Goal: Task Accomplishment & Management: Use online tool/utility

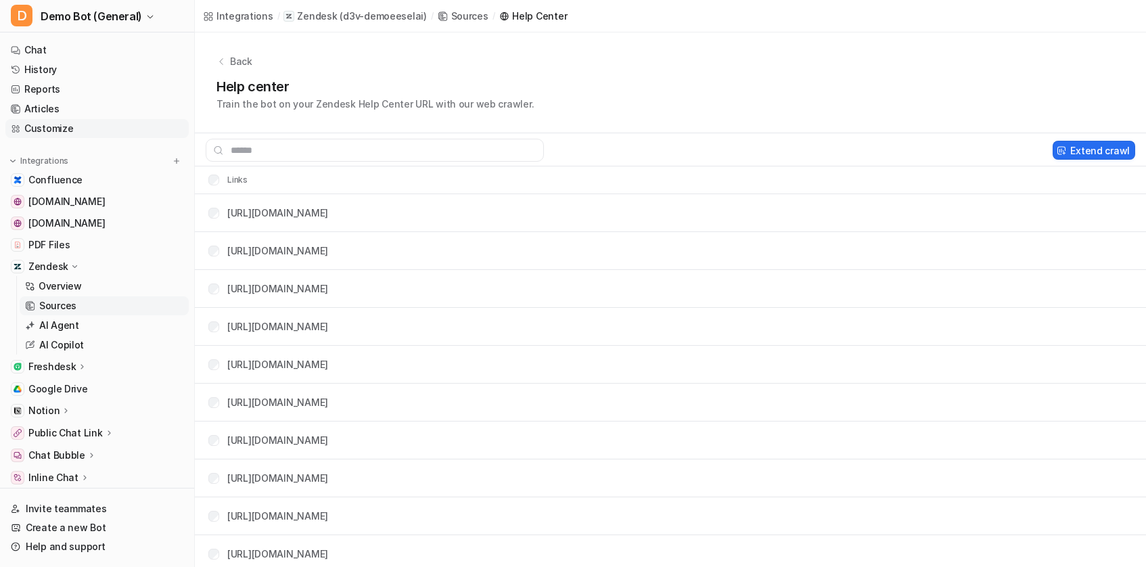
click at [73, 136] on link "Customize" at bounding box center [96, 128] width 183 height 19
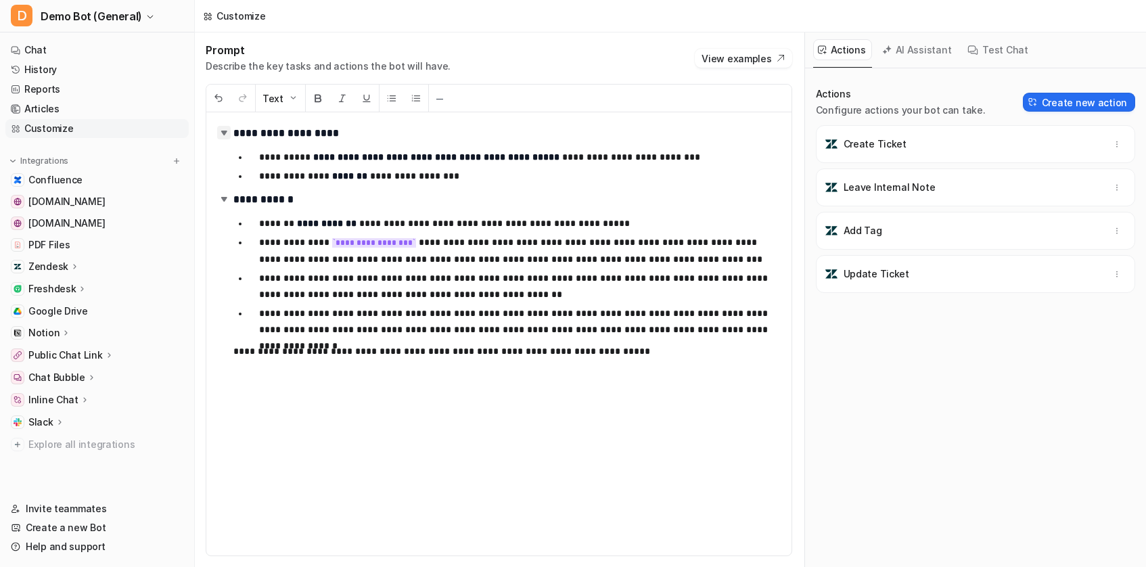
click at [229, 134] on img at bounding box center [224, 133] width 14 height 14
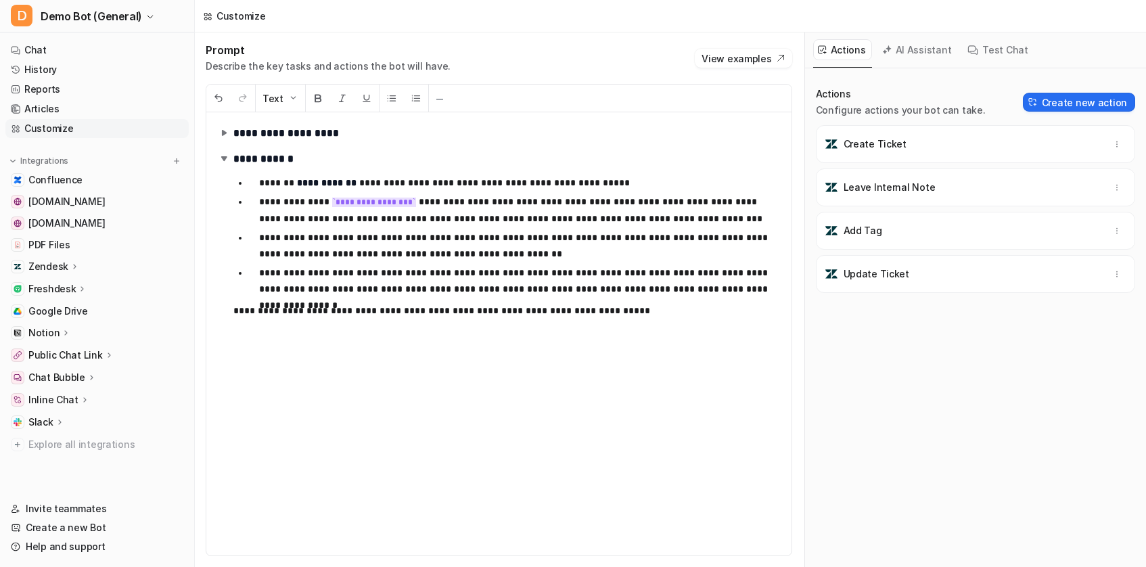
click at [229, 134] on img at bounding box center [224, 133] width 14 height 14
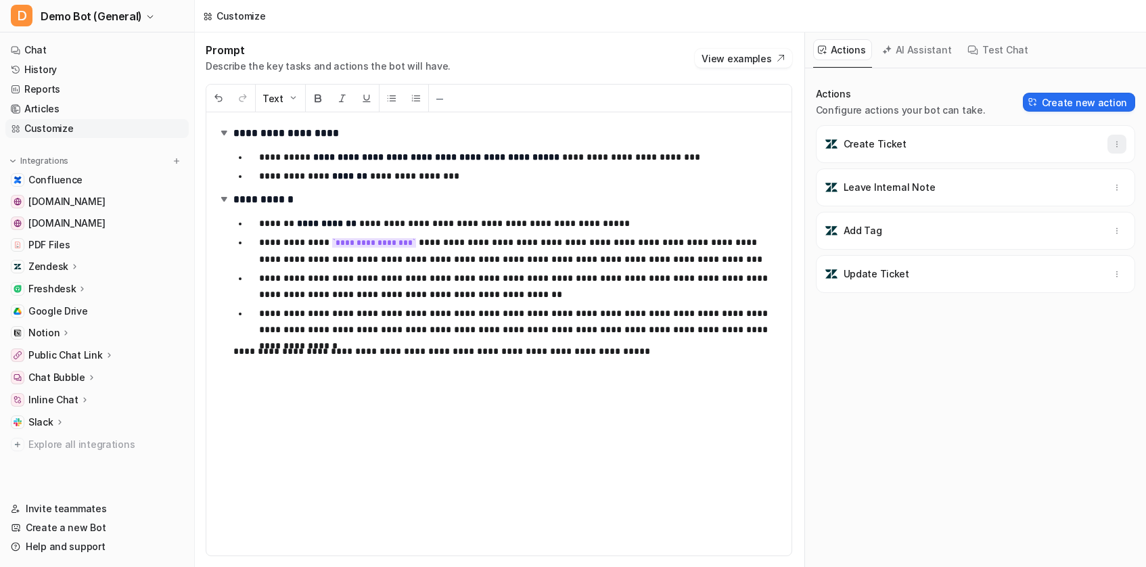
click at [1113, 146] on icon "button" at bounding box center [1116, 143] width 9 height 9
click at [1084, 99] on button "Create new action" at bounding box center [1079, 102] width 112 height 19
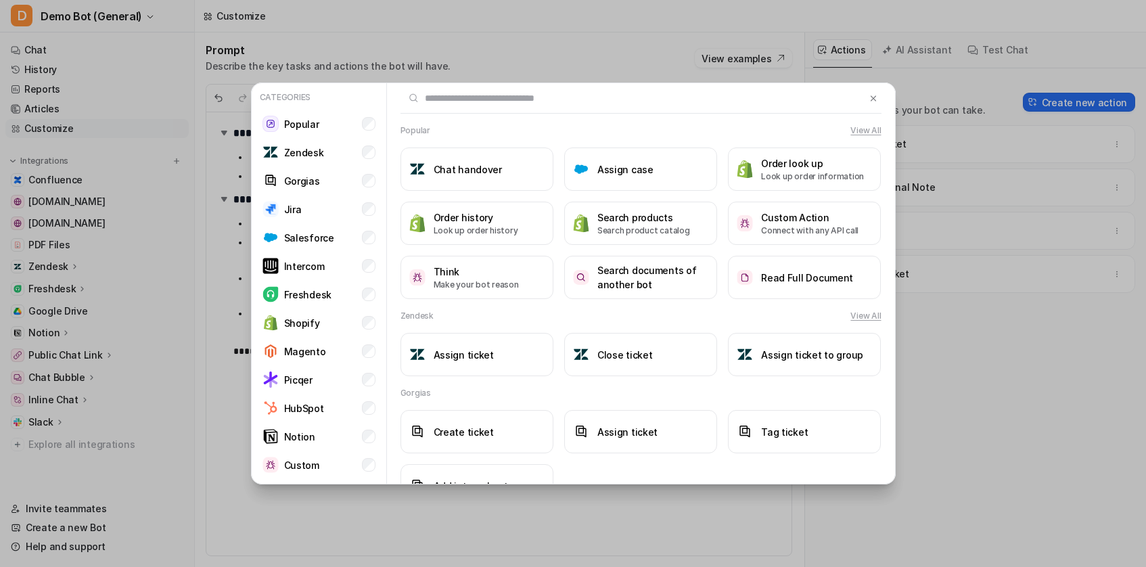
click at [488, 125] on div "Popular View All" at bounding box center [640, 130] width 481 height 12
click at [524, 283] on button "Think Make your bot reason" at bounding box center [476, 277] width 153 height 43
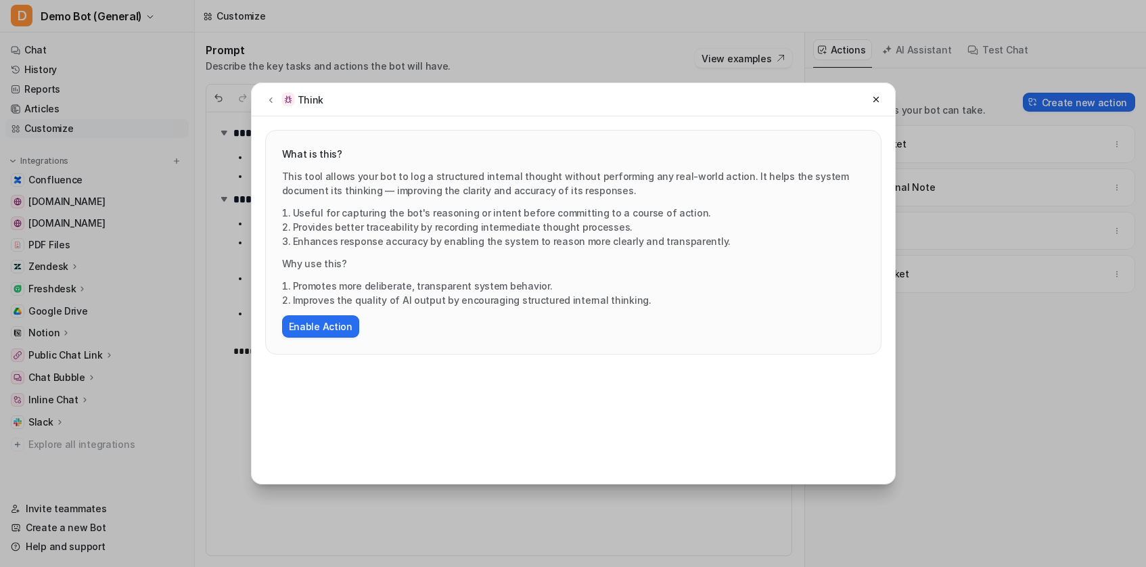
click at [296, 104] on div "Think" at bounding box center [302, 100] width 43 height 14
click at [264, 100] on button at bounding box center [270, 99] width 16 height 16
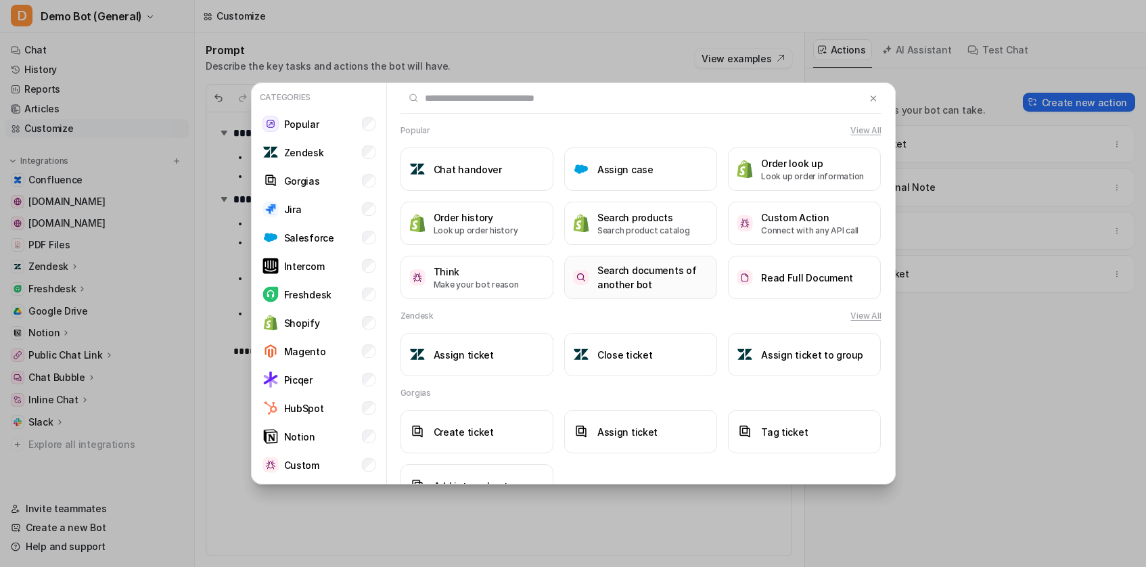
click at [655, 287] on h3 "Search documents of another bot" at bounding box center [652, 277] width 111 height 28
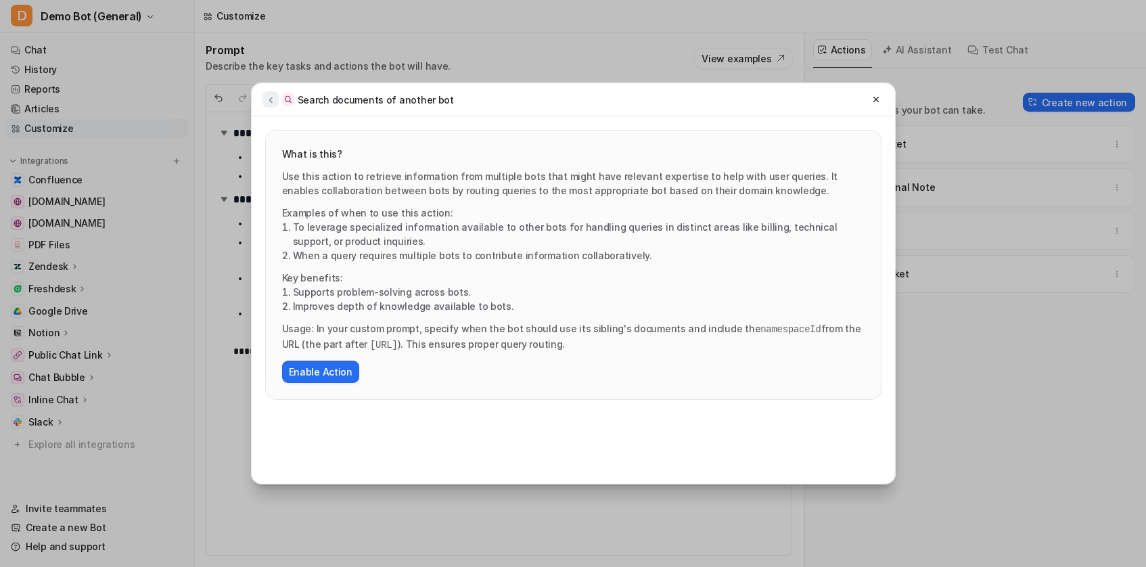
click at [273, 97] on icon at bounding box center [270, 100] width 9 height 10
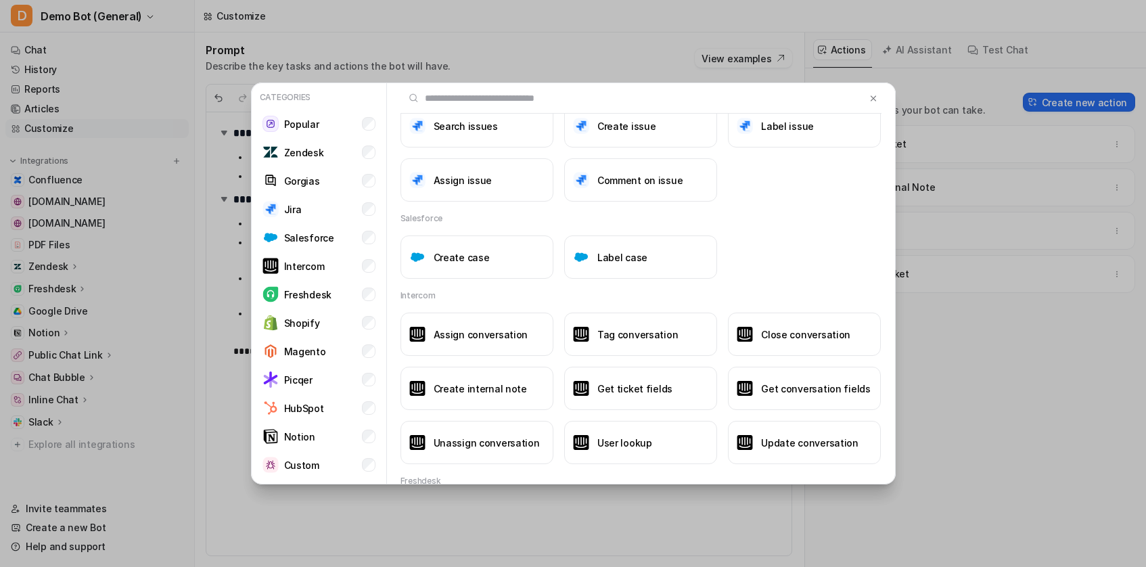
scroll to position [438, 0]
click at [482, 322] on button "Assign conversation" at bounding box center [476, 332] width 153 height 43
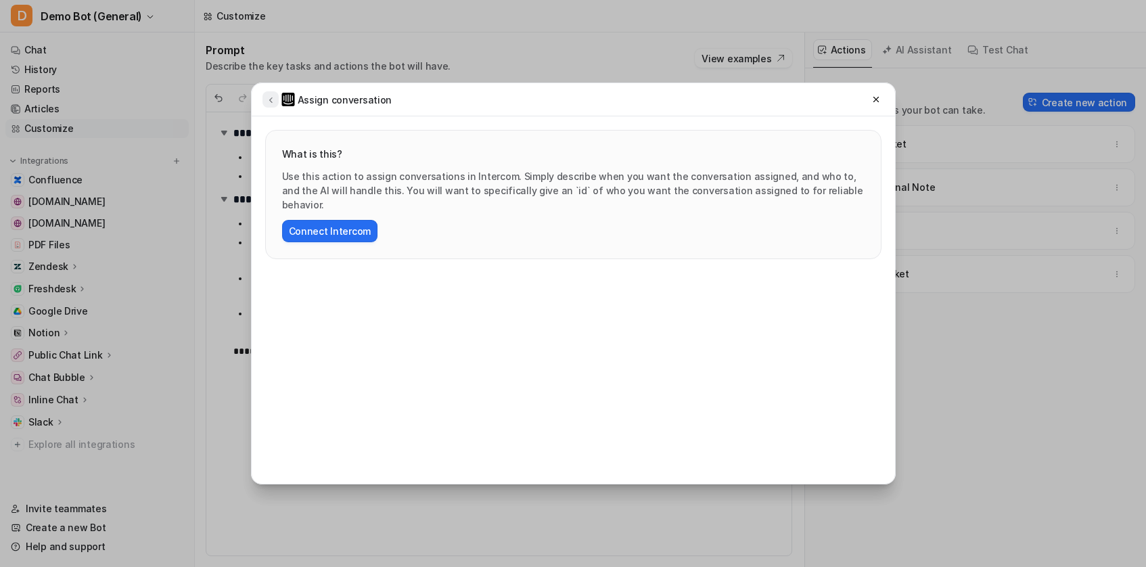
click at [274, 99] on icon at bounding box center [270, 100] width 9 height 10
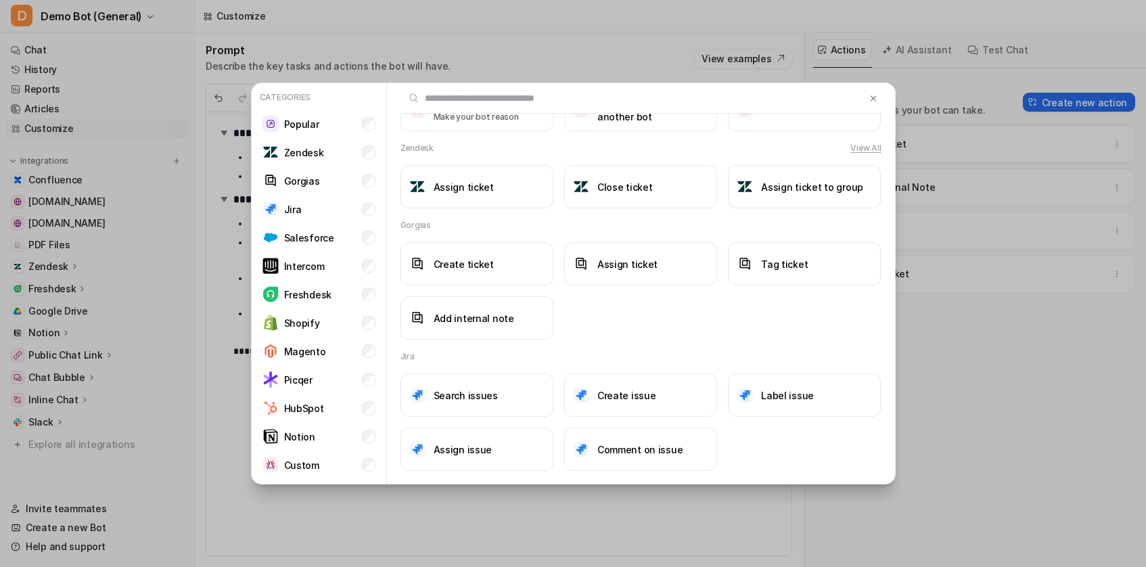
scroll to position [294, 0]
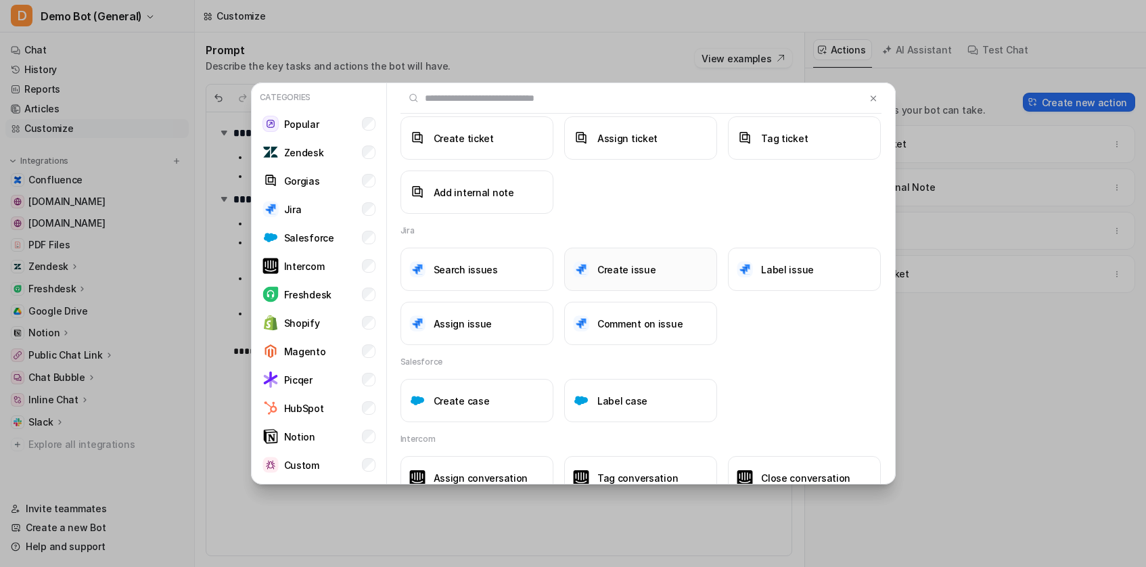
click at [647, 251] on button "Create issue" at bounding box center [640, 269] width 153 height 43
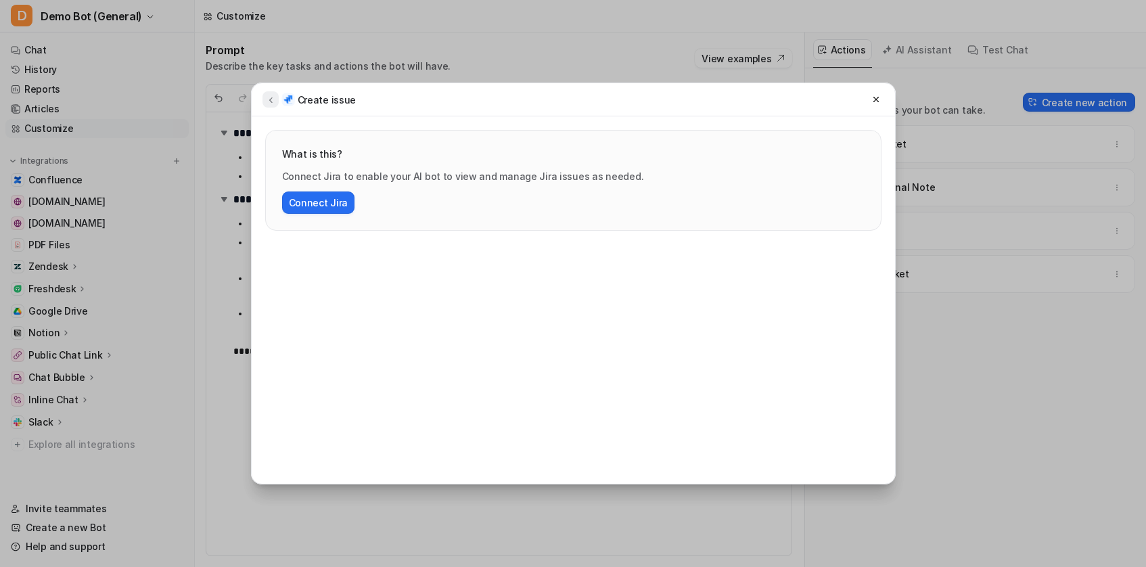
click at [266, 99] on icon at bounding box center [270, 100] width 9 height 10
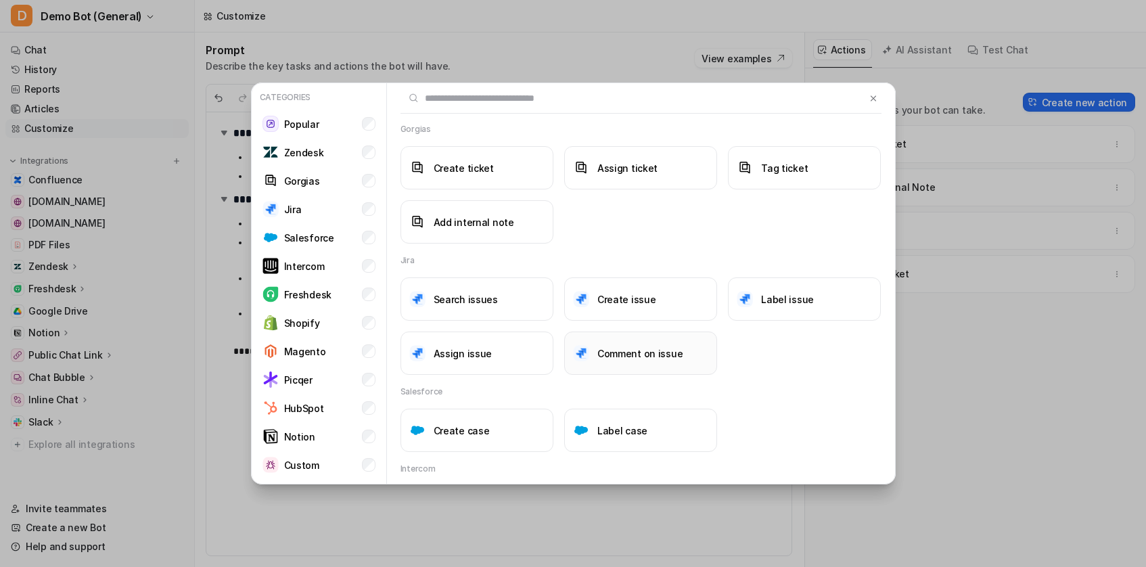
scroll to position [275, 0]
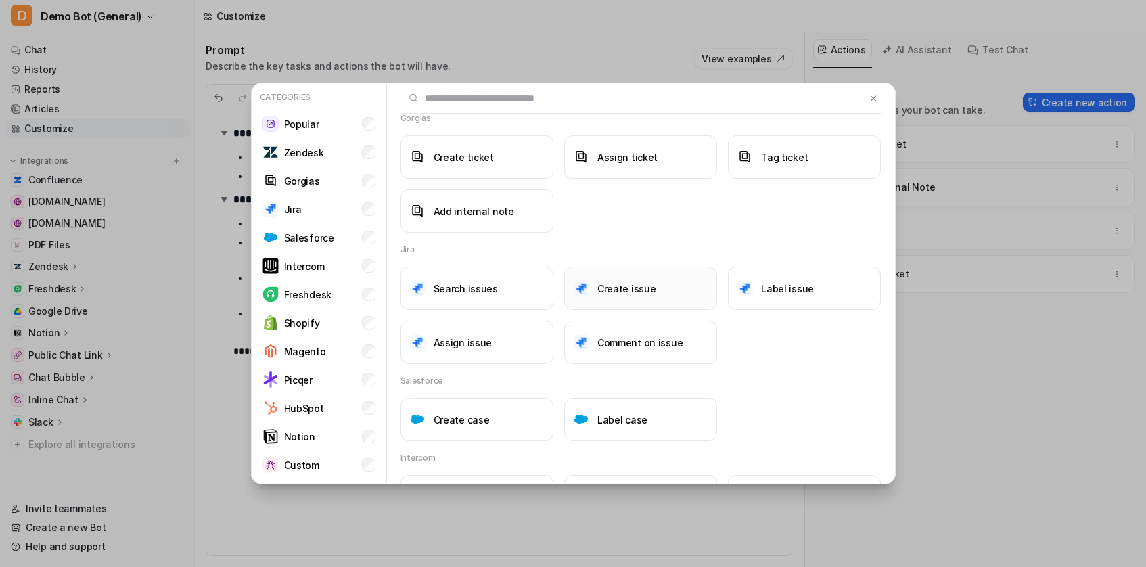
click at [609, 282] on h3 "Create issue" at bounding box center [626, 288] width 59 height 14
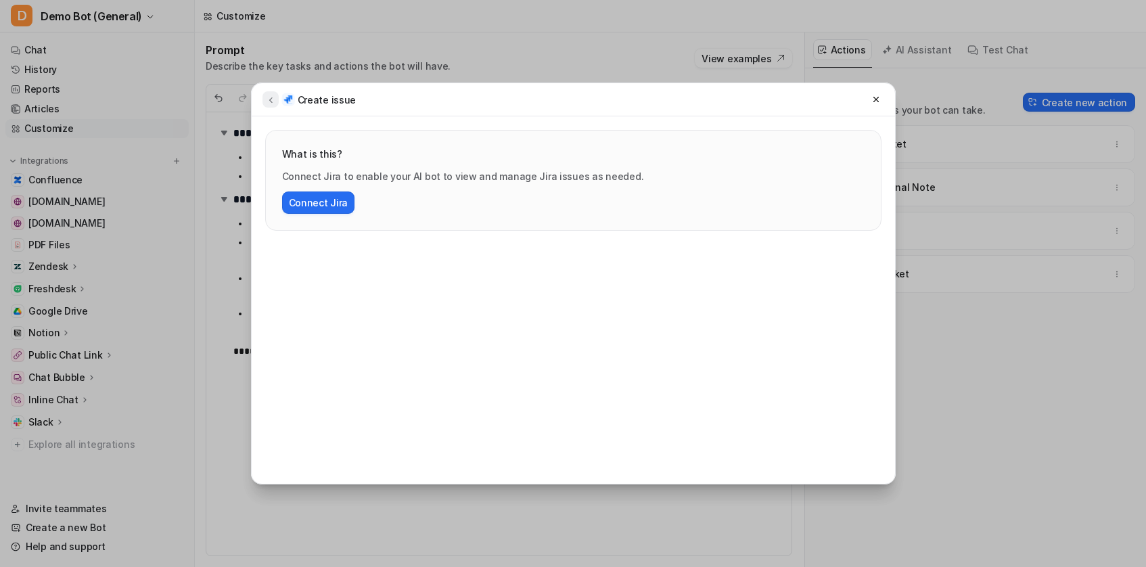
click at [275, 101] on icon at bounding box center [270, 100] width 9 height 10
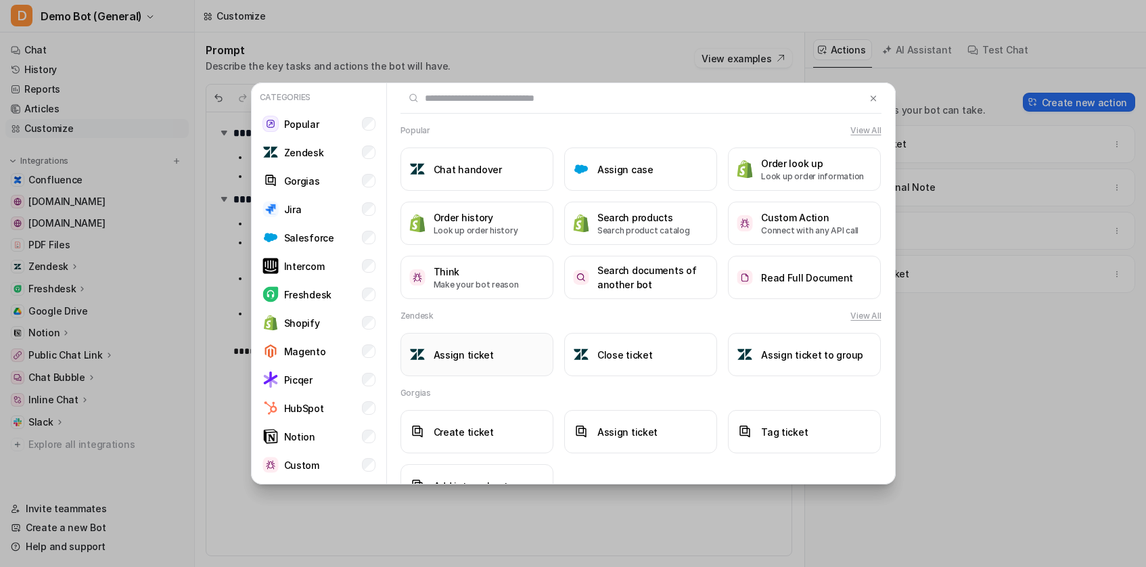
click at [465, 355] on h3 "Assign ticket" at bounding box center [464, 355] width 60 height 14
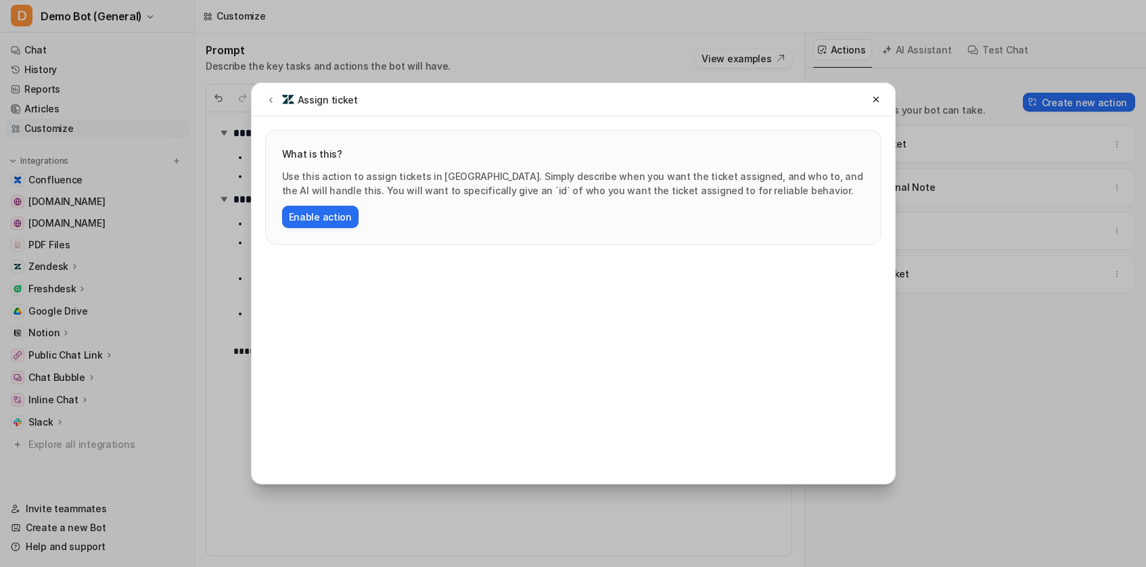
click at [277, 107] on div "Assign ticket" at bounding box center [309, 99] width 95 height 16
click at [271, 103] on icon at bounding box center [270, 100] width 9 height 10
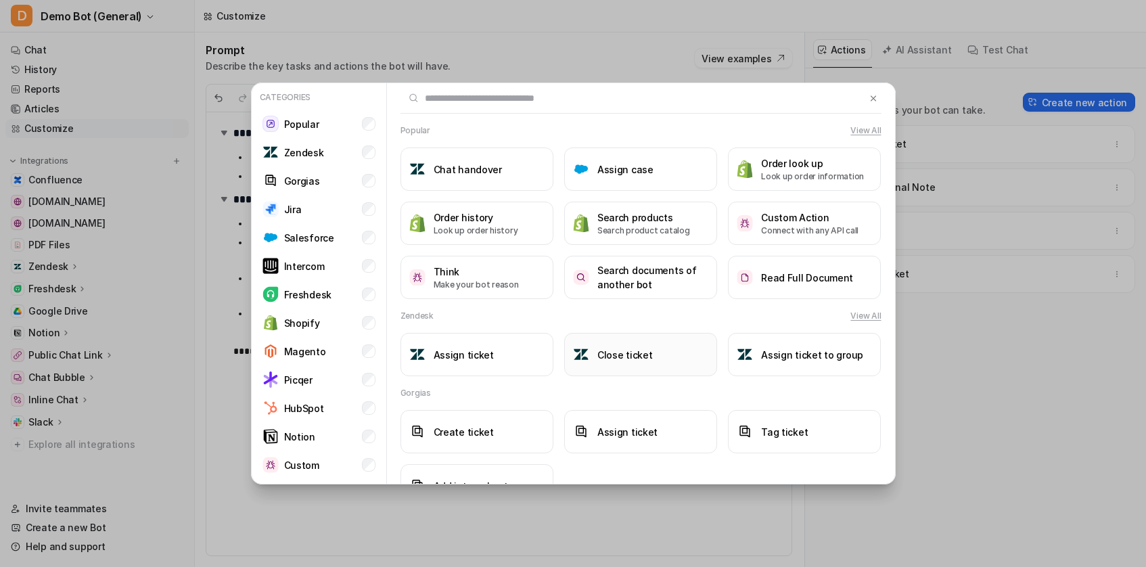
click at [628, 375] on button "Close ticket" at bounding box center [640, 354] width 153 height 43
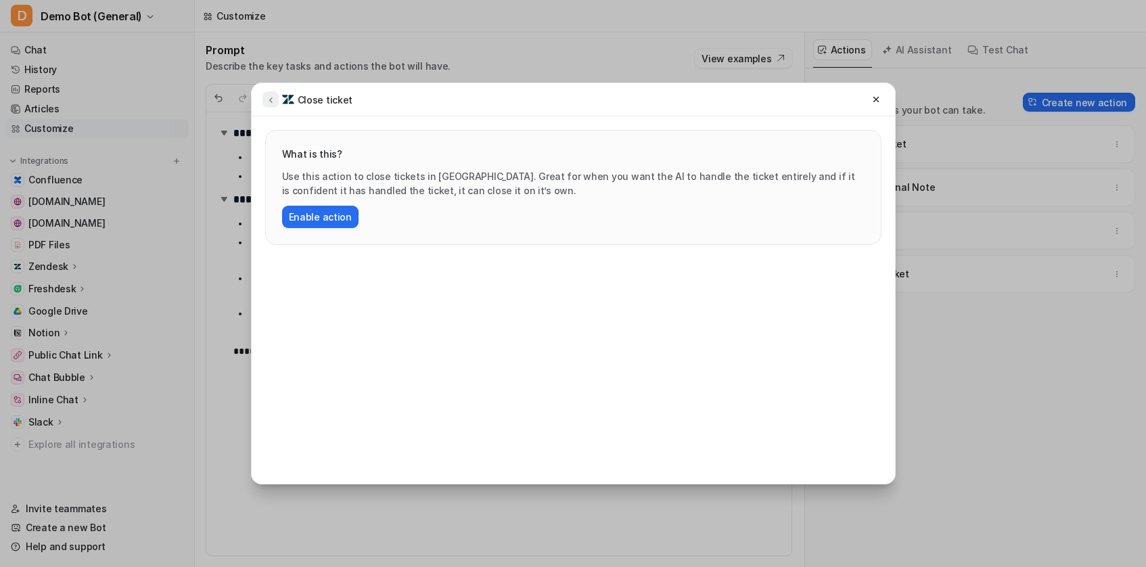
click at [264, 103] on button at bounding box center [270, 99] width 16 height 16
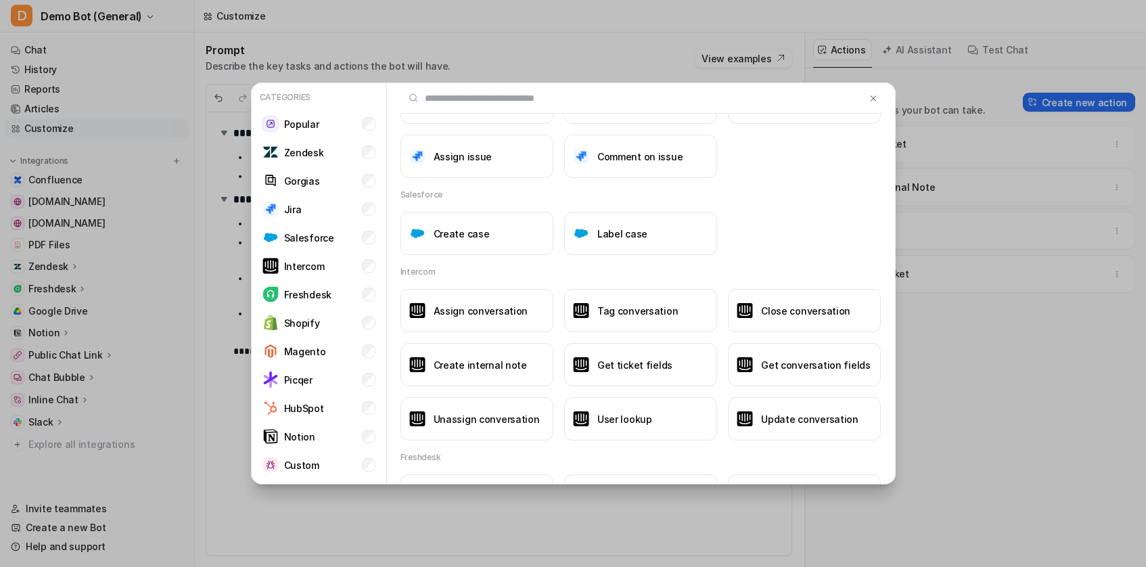
scroll to position [703, 0]
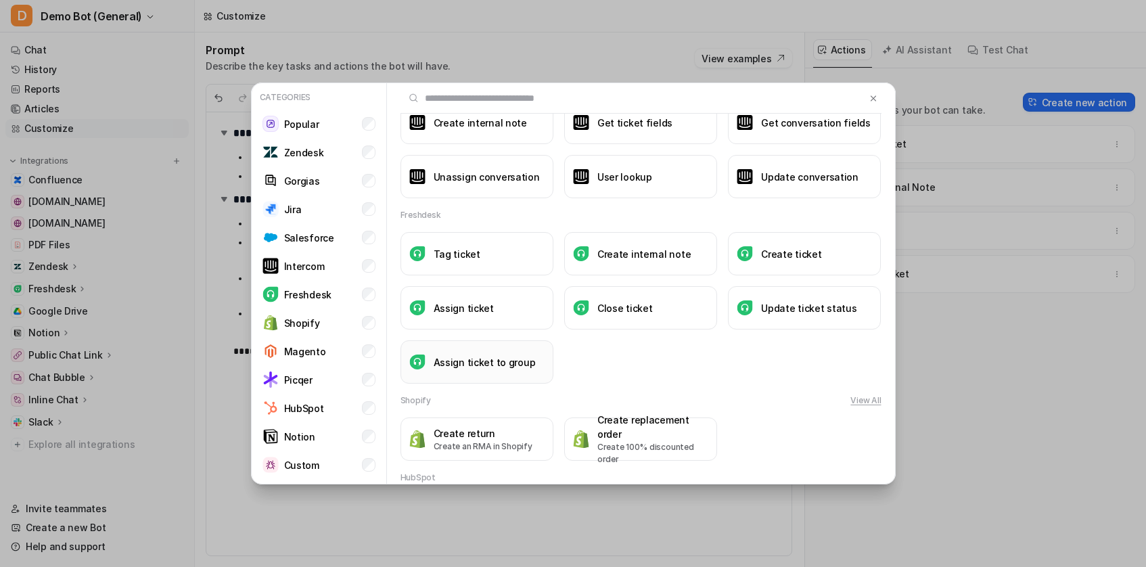
click at [495, 367] on h3 "Assign ticket to group" at bounding box center [485, 362] width 102 height 14
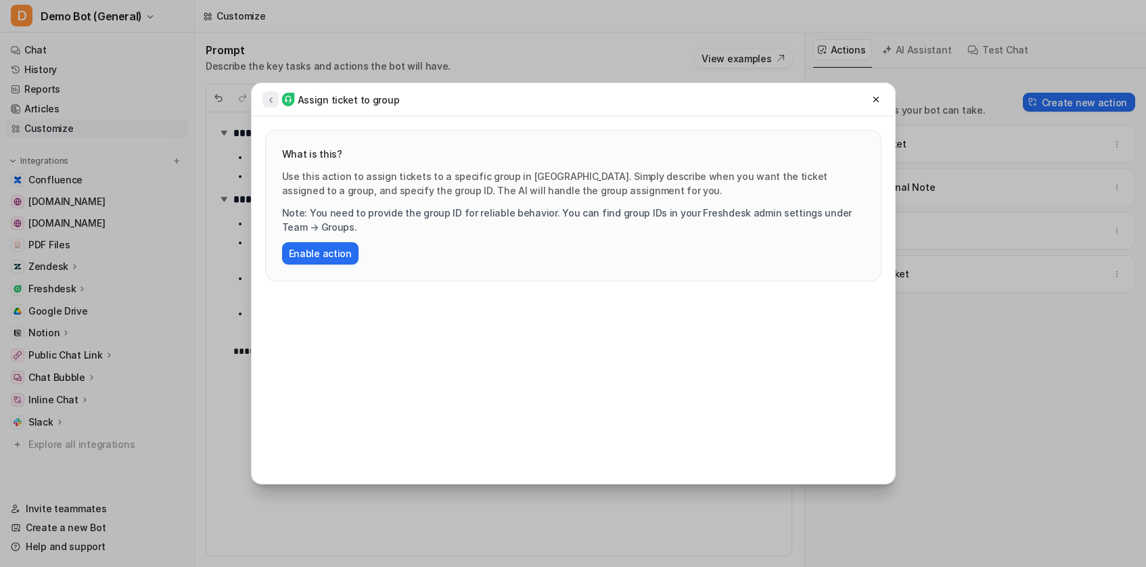
click at [267, 99] on icon at bounding box center [270, 100] width 9 height 10
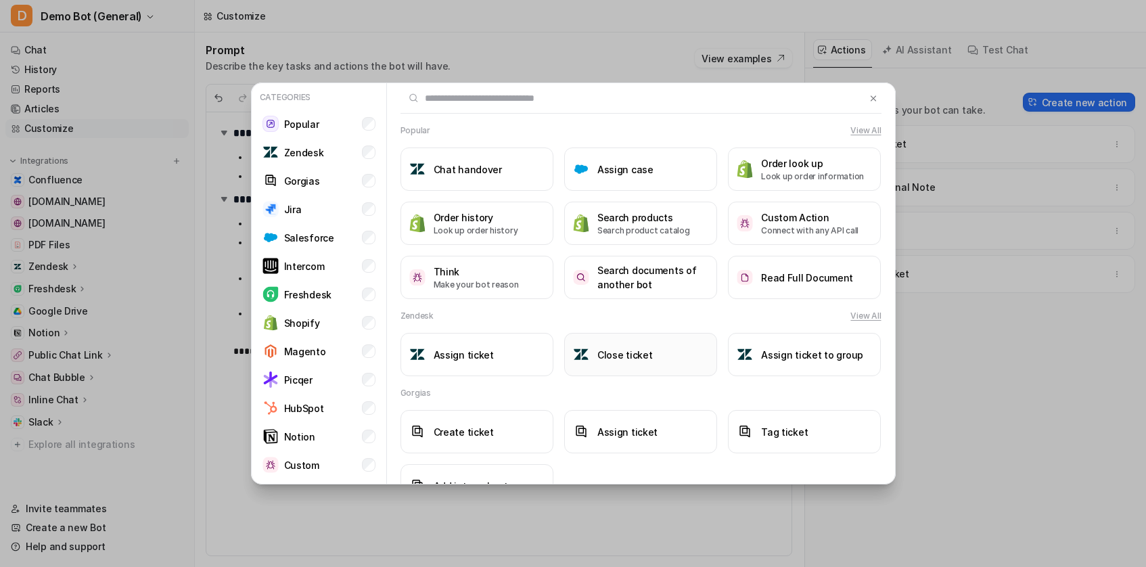
scroll to position [1078, 0]
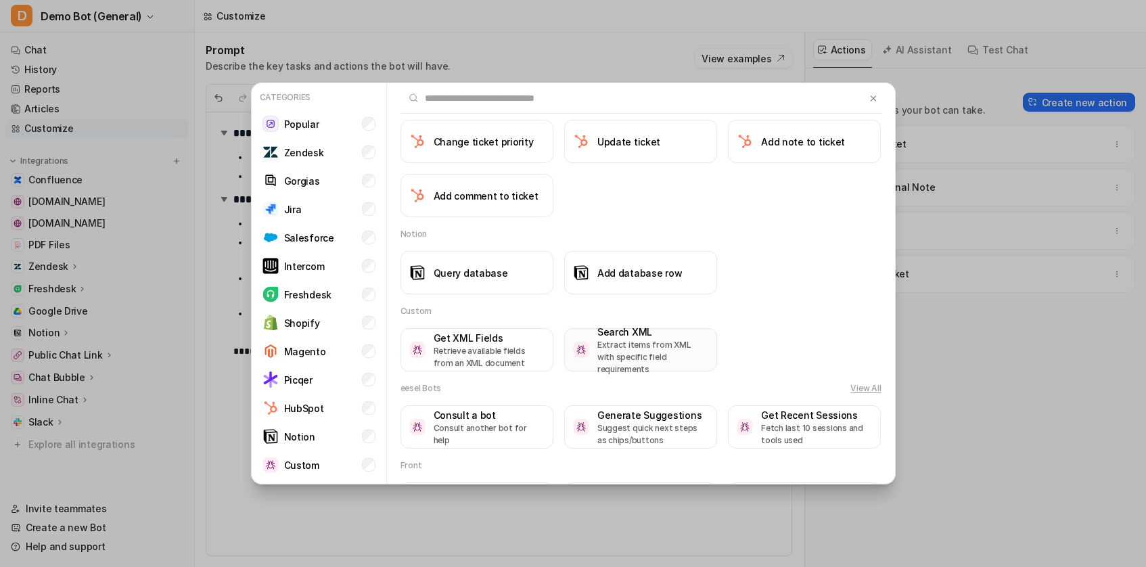
click at [659, 348] on p "Extract items from XML with specific field requirements" at bounding box center [652, 357] width 111 height 37
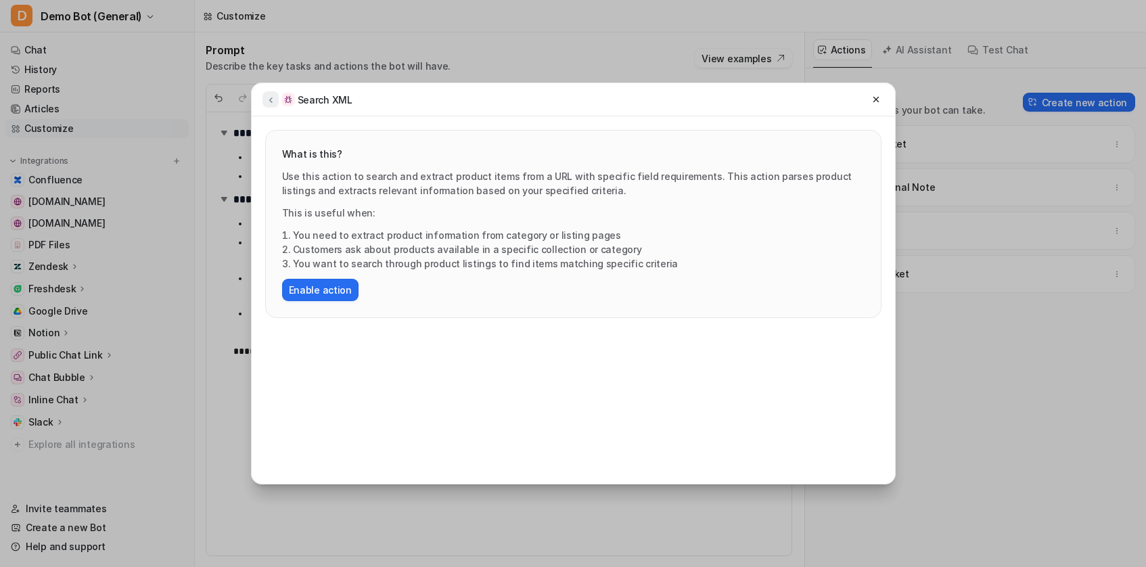
click at [269, 95] on icon at bounding box center [270, 100] width 9 height 10
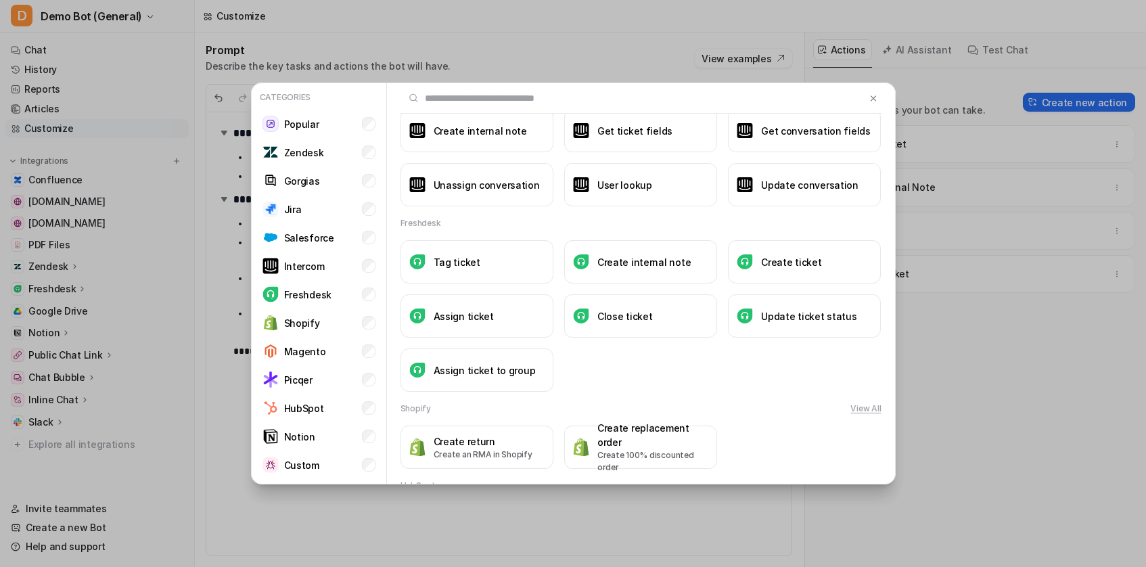
scroll to position [1209, 0]
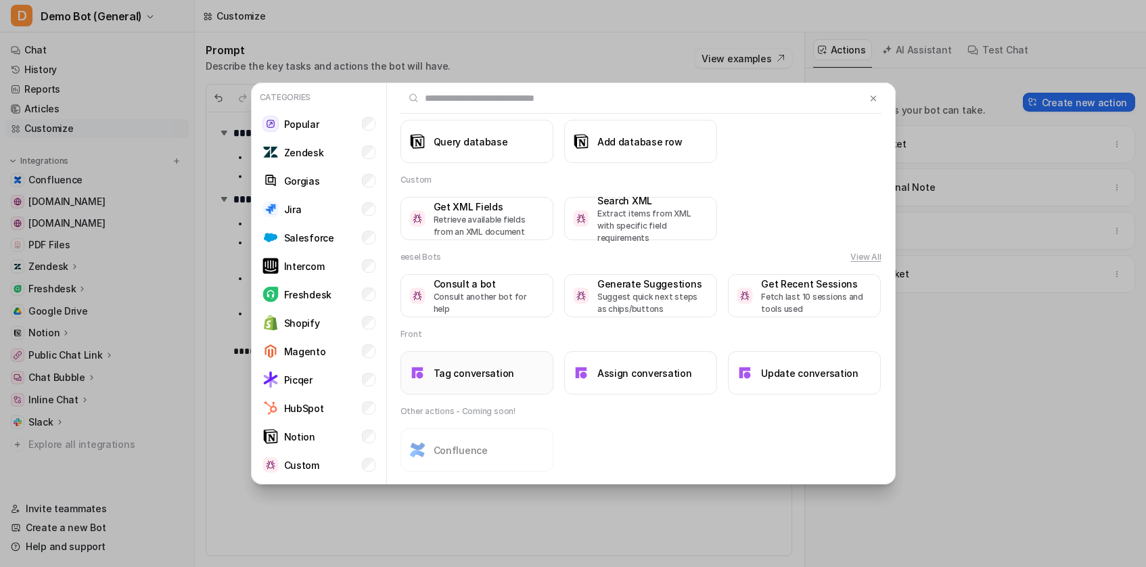
click at [463, 375] on h3 "Tag conversation" at bounding box center [474, 373] width 81 height 14
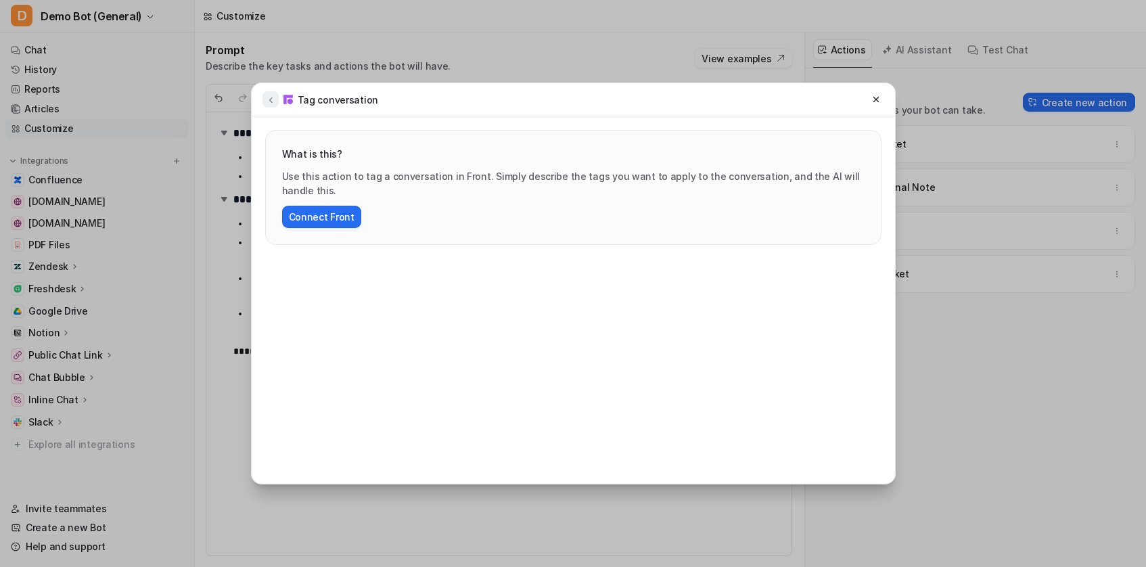
click at [272, 101] on icon at bounding box center [270, 100] width 9 height 10
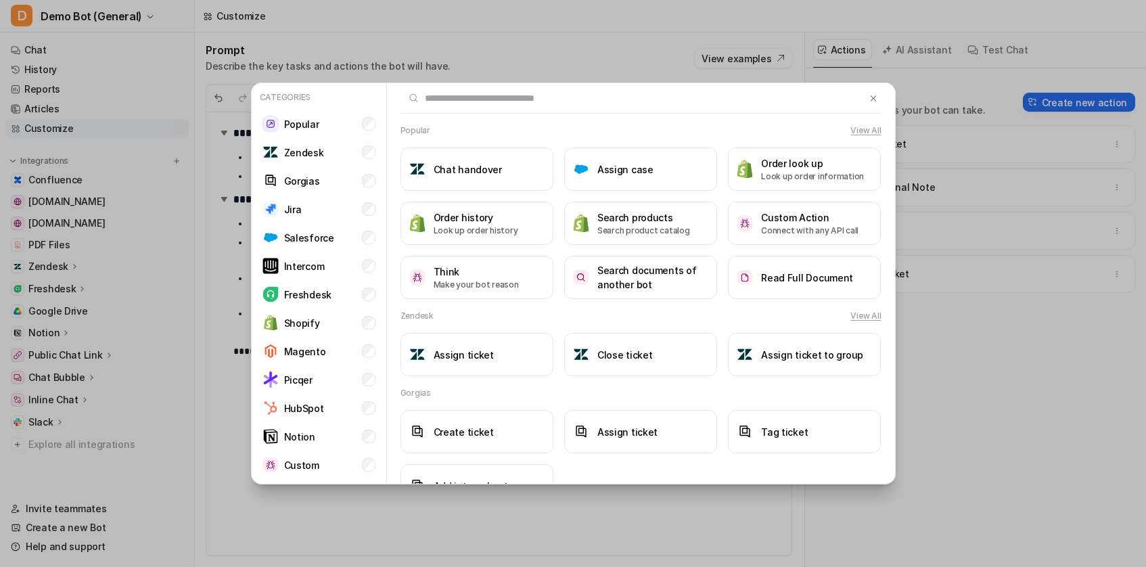
click at [1021, 285] on div "Categories Popular Zendesk Gorgias Jira Salesforce Intercom Freshdesk Shopify M…" at bounding box center [573, 283] width 1146 height 567
